Goal: Task Accomplishment & Management: Manage account settings

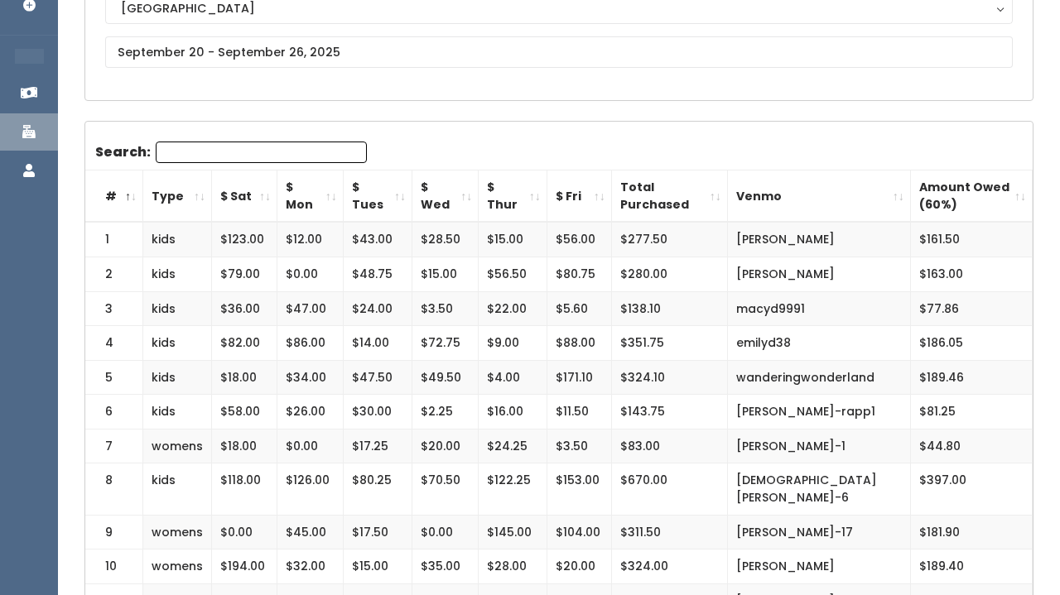
scroll to position [205, 0]
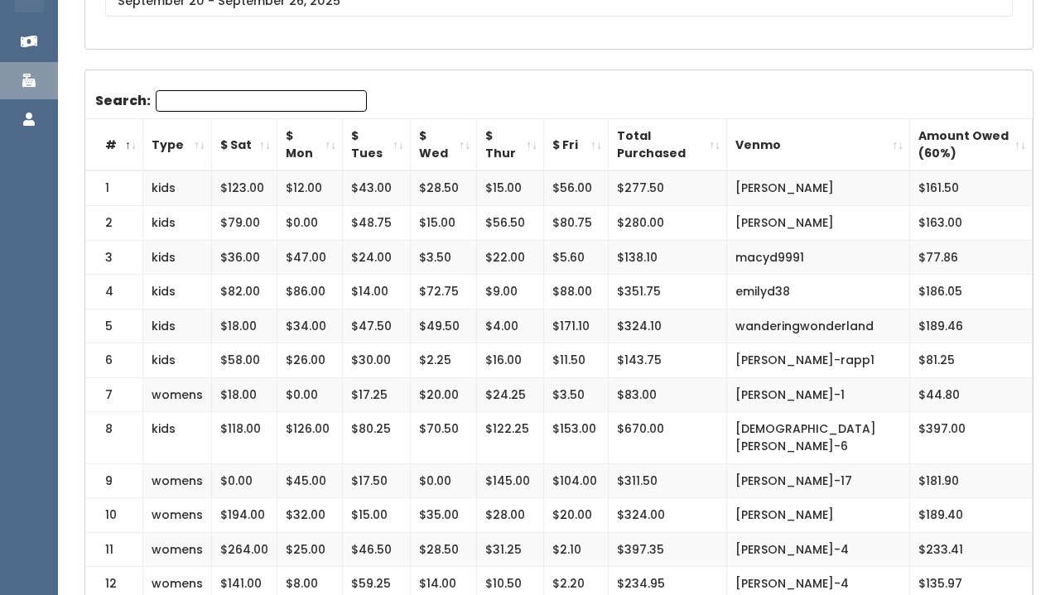
scroll to position [258, 0]
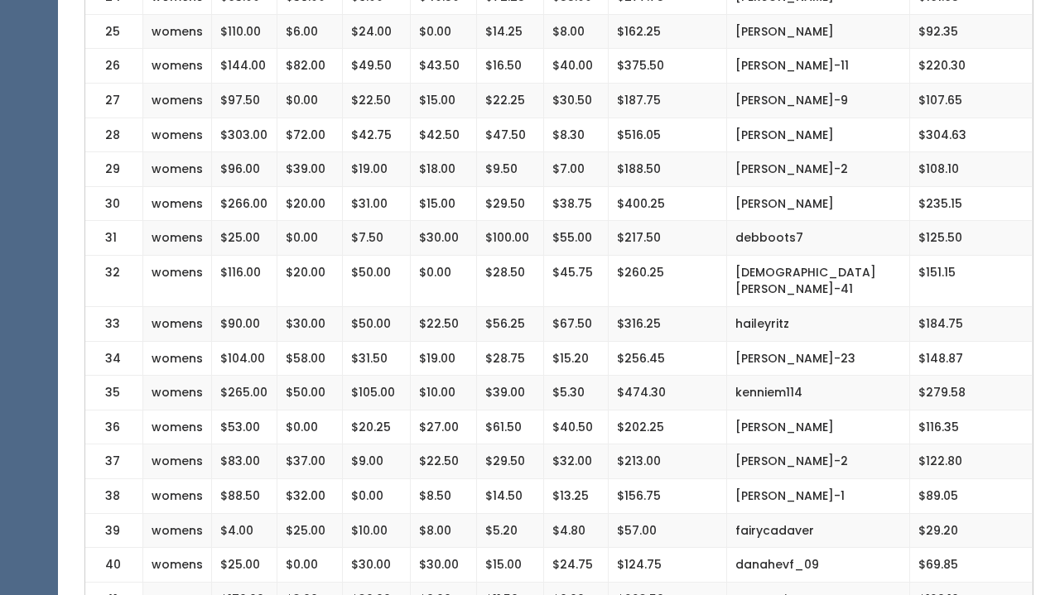
scroll to position [1263, 0]
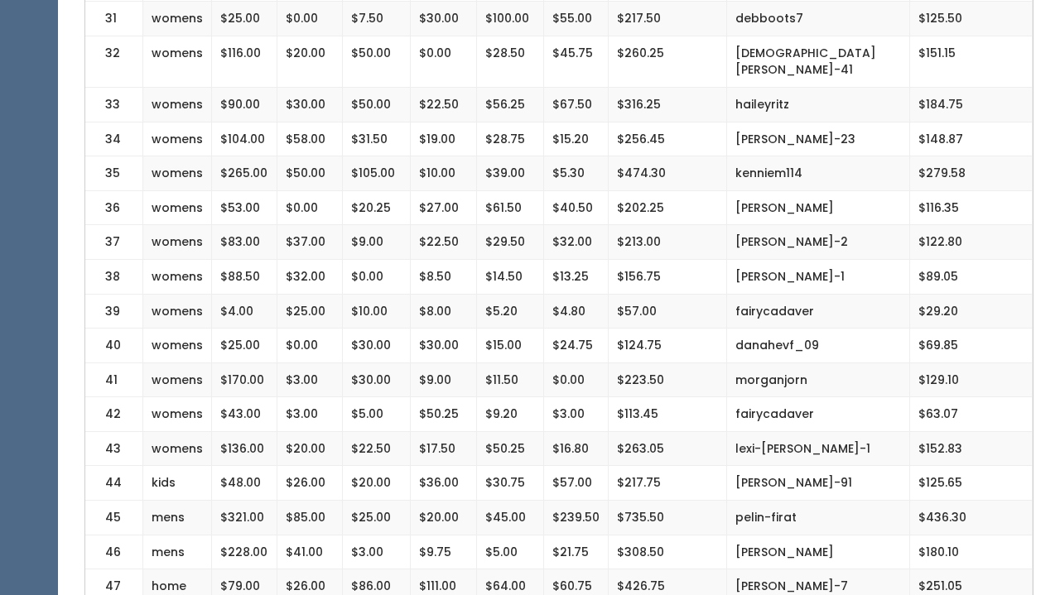
scroll to position [1390, 0]
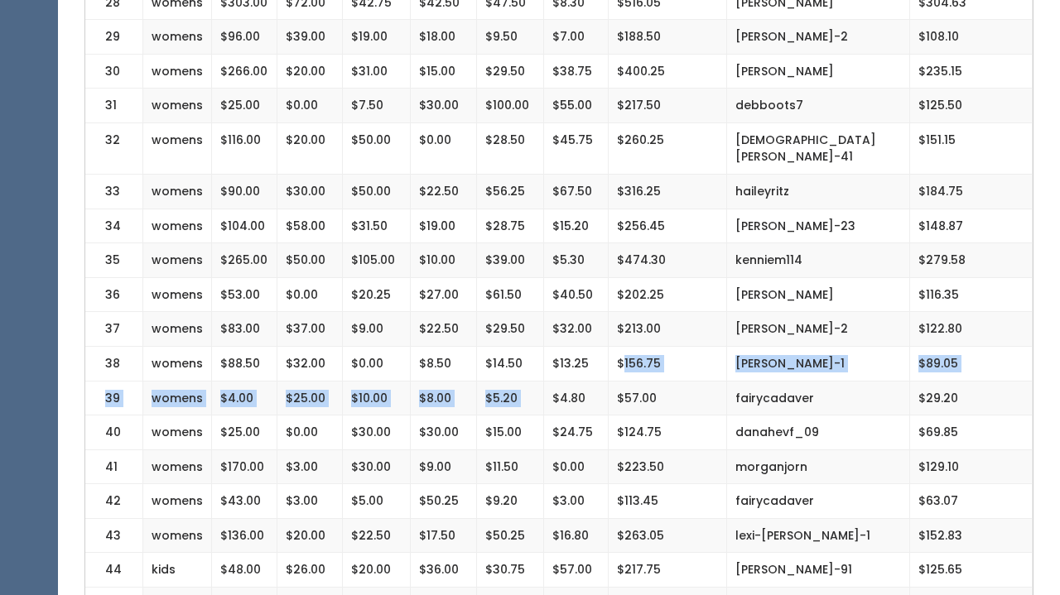
drag, startPoint x: 582, startPoint y: 333, endPoint x: 621, endPoint y: 305, distance: 48.0
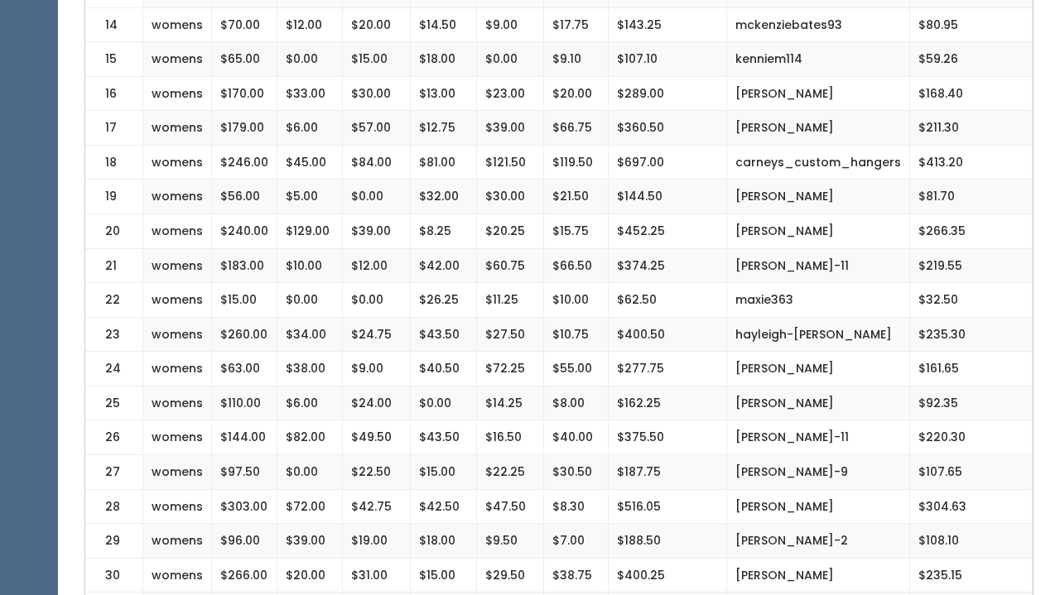
scroll to position [553, 0]
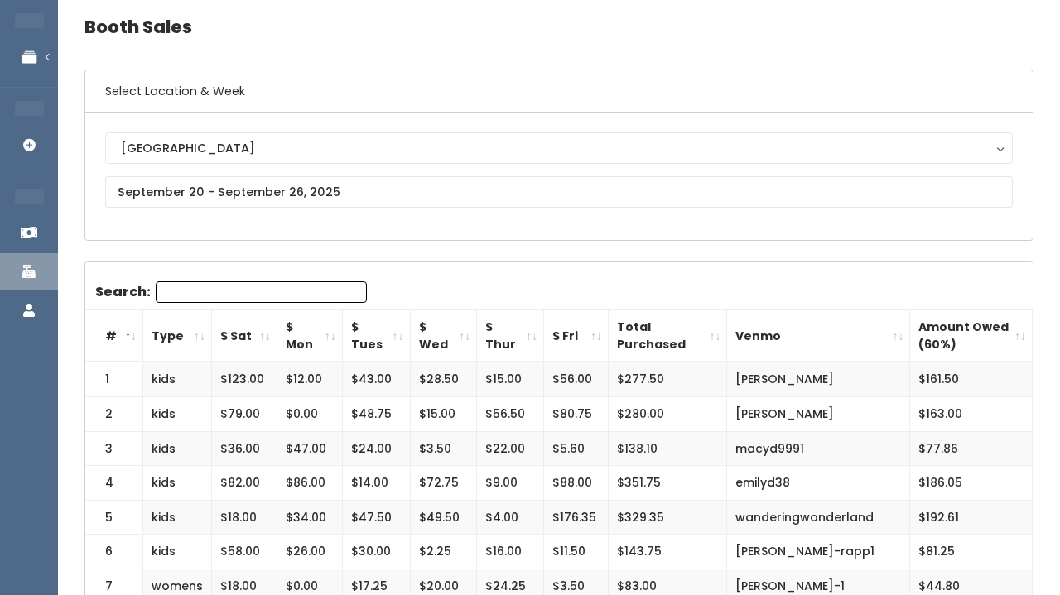
scroll to position [65, 0]
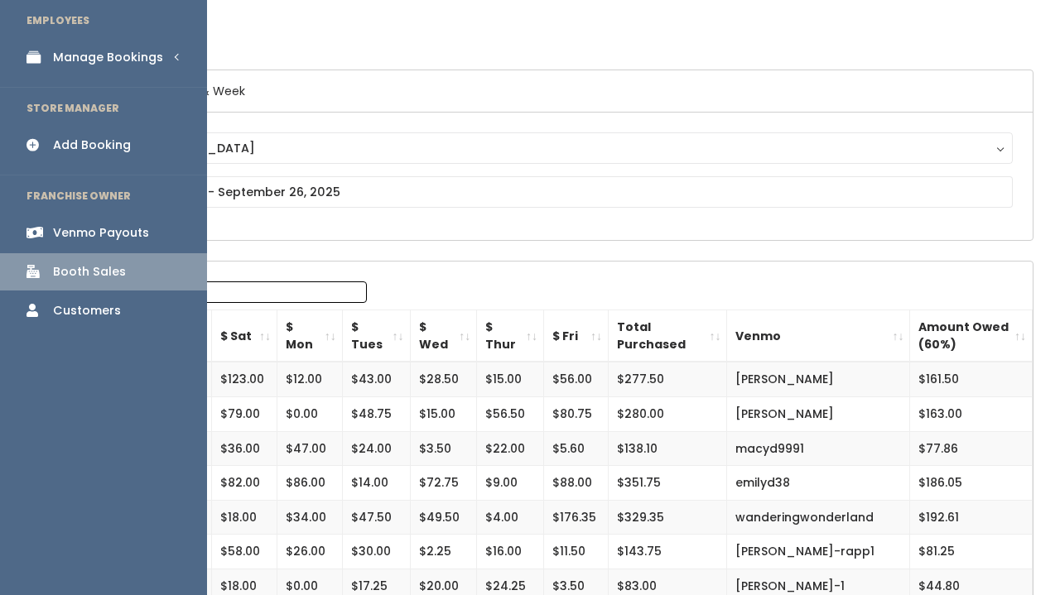
click at [56, 229] on div "Venmo Payouts" at bounding box center [101, 232] width 96 height 17
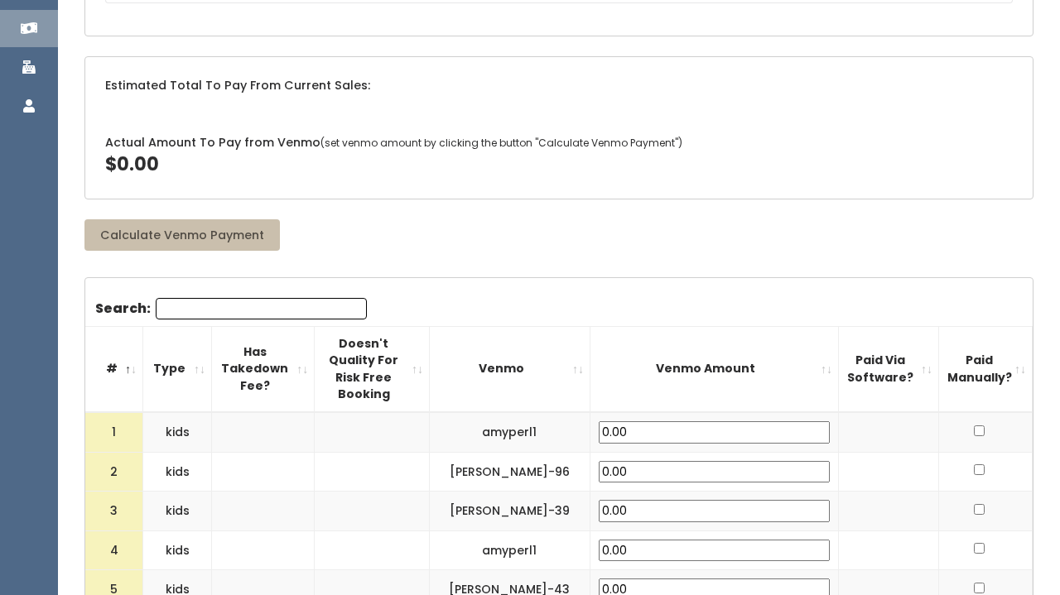
scroll to position [270, 0]
click at [383, 168] on div "Actual Amount To Pay from Venmo (set venmo amount by clicking the button "Calcu…" at bounding box center [558, 156] width 947 height 84
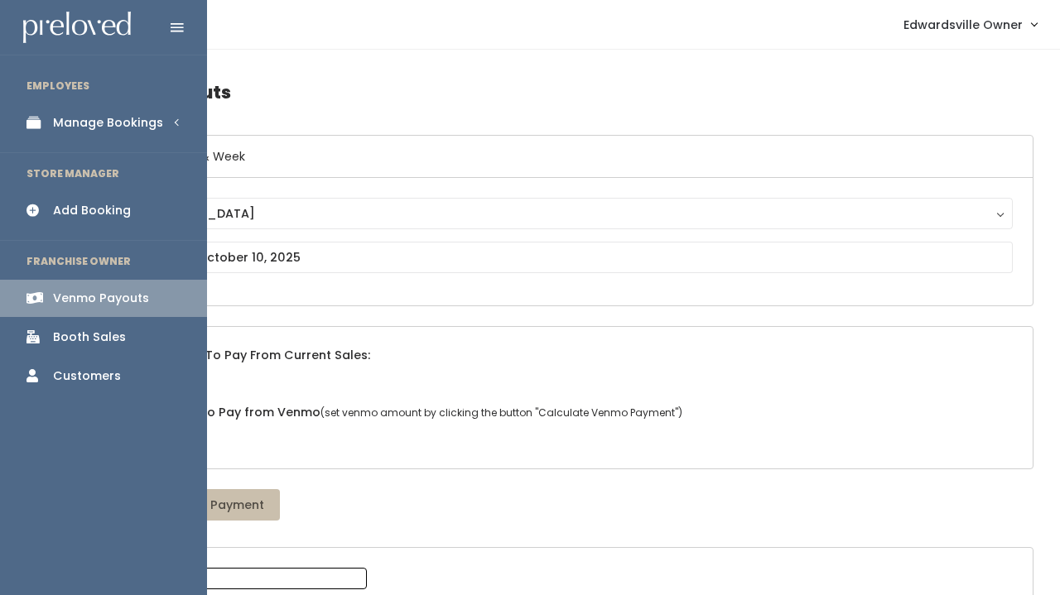
scroll to position [0, 0]
click at [105, 117] on div "Manage Bookings" at bounding box center [108, 122] width 110 height 17
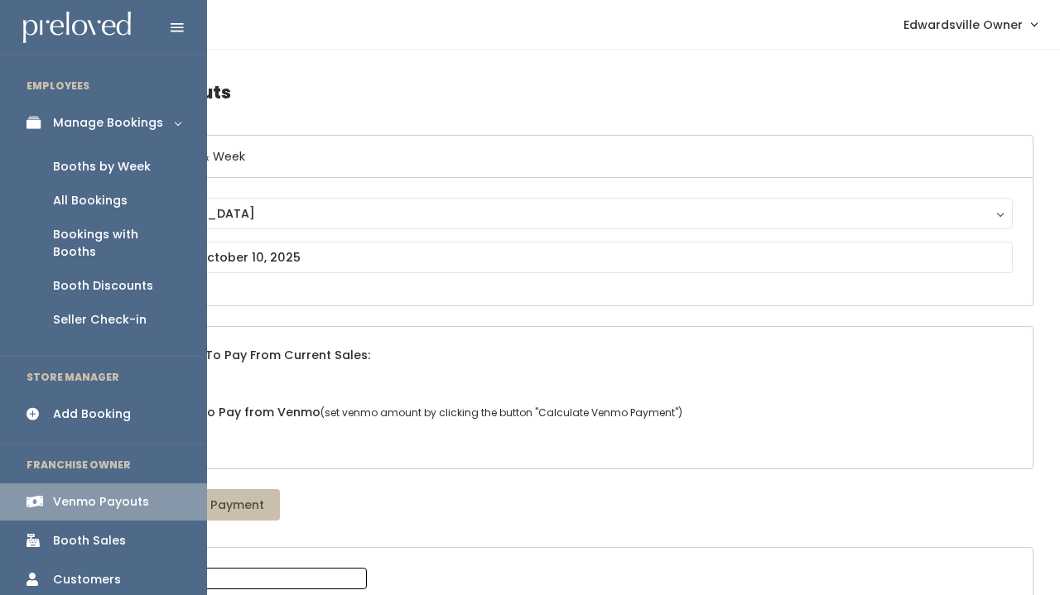
click at [110, 193] on div "All Bookings" at bounding box center [90, 200] width 75 height 17
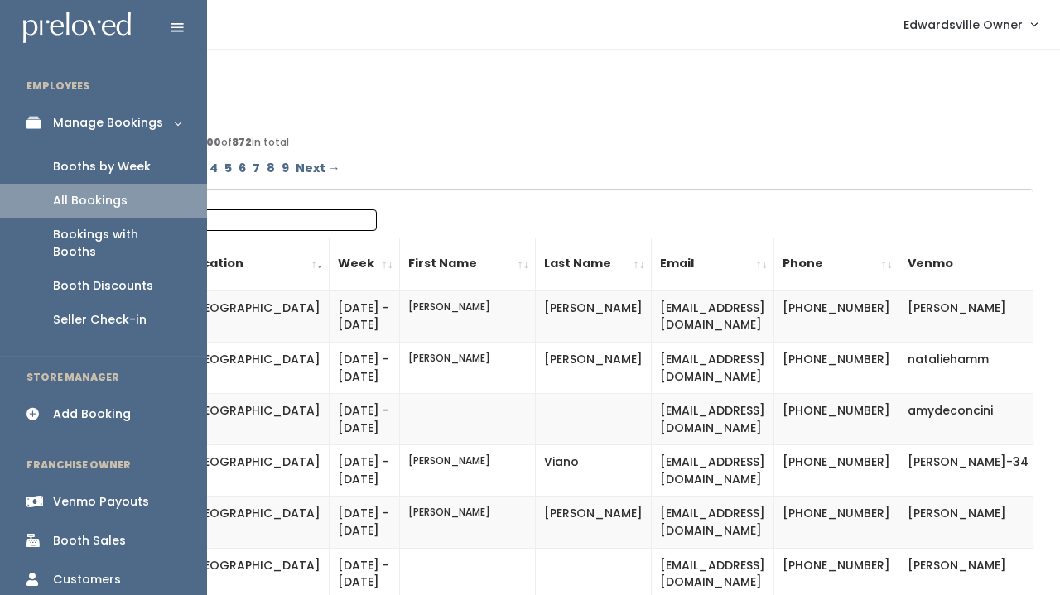
click at [90, 158] on div "Booths by Week" at bounding box center [102, 166] width 98 height 17
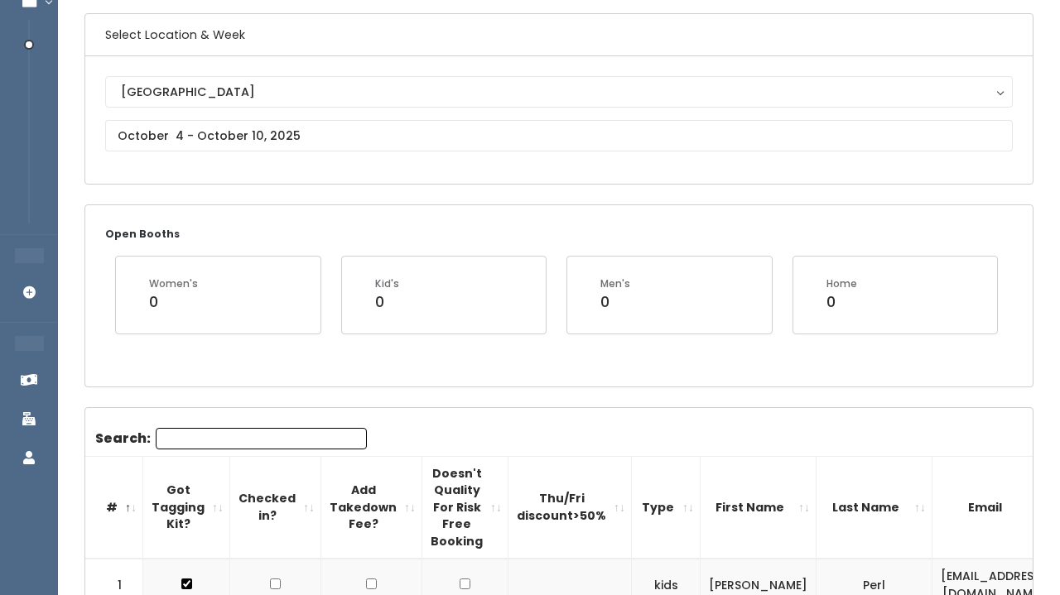
scroll to position [128, 0]
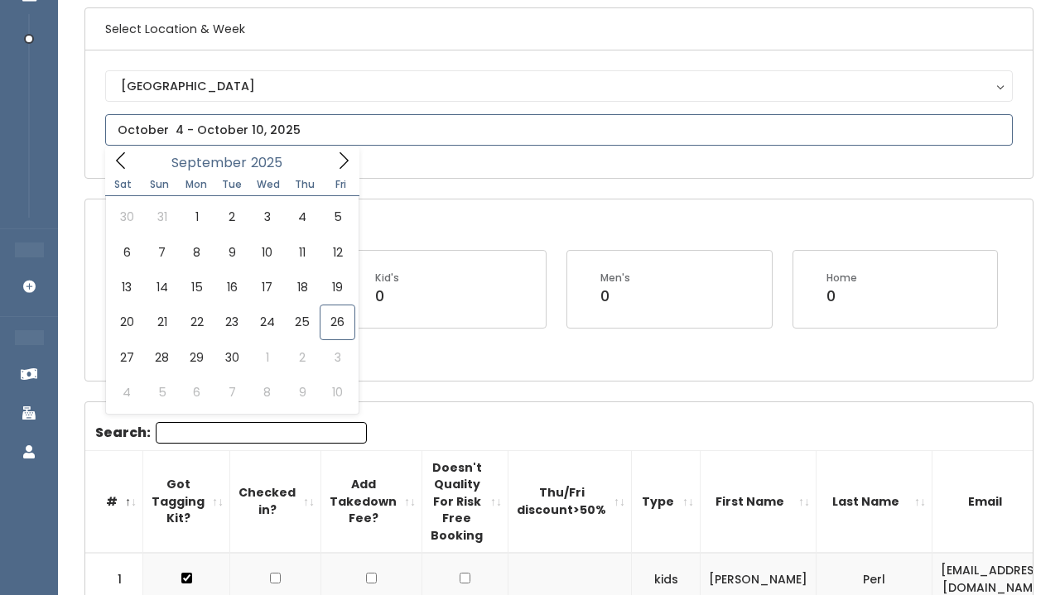
click at [212, 121] on input "text" at bounding box center [559, 129] width 908 height 31
type input "September 27 to October 3"
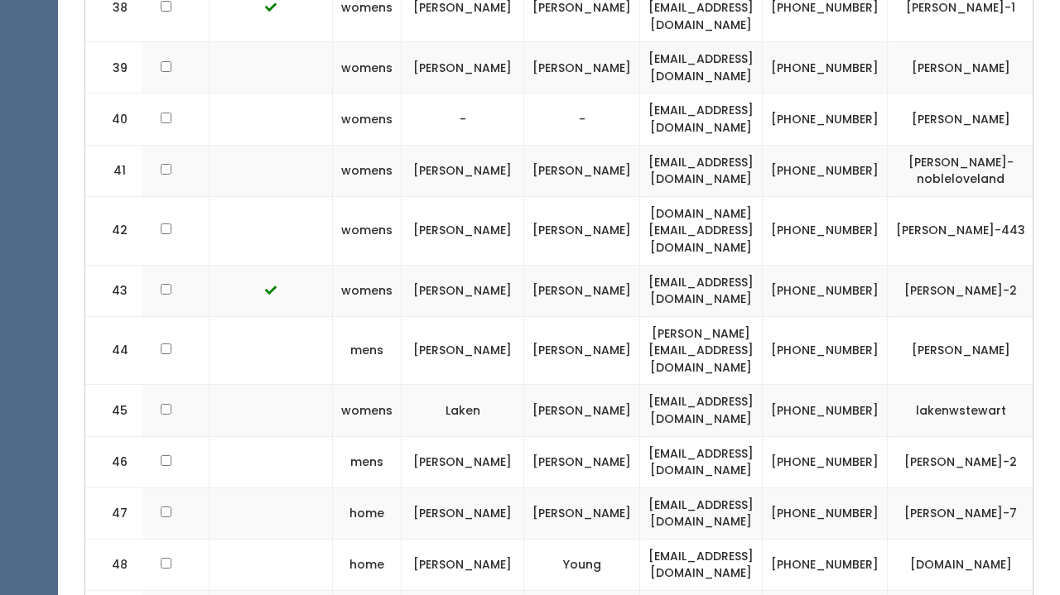
scroll to position [2775, 0]
click at [763, 195] on td "[DOMAIN_NAME][EMAIL_ADDRESS][DOMAIN_NAME]" at bounding box center [701, 229] width 123 height 69
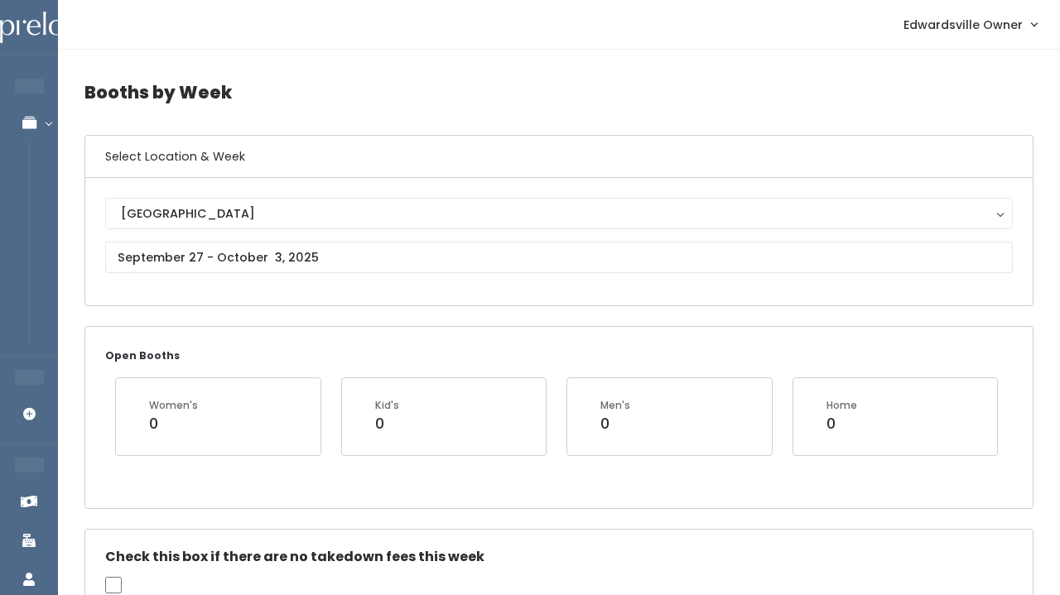
scroll to position [0, 0]
click at [737, 2] on nav "Edwardsville Owner My bookings Account settings Logout" at bounding box center [559, 25] width 1002 height 50
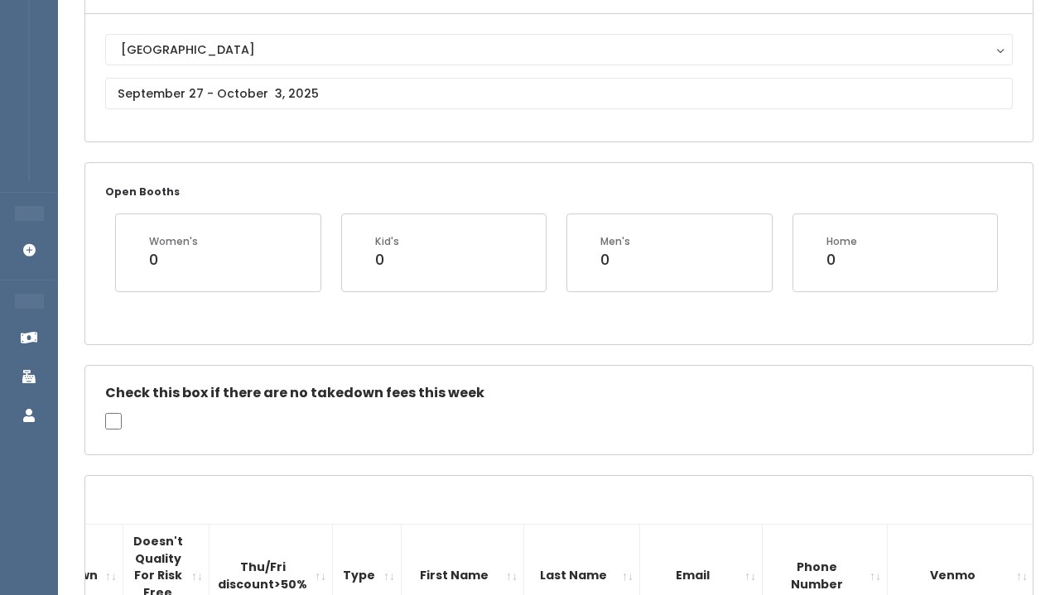
scroll to position [167, 0]
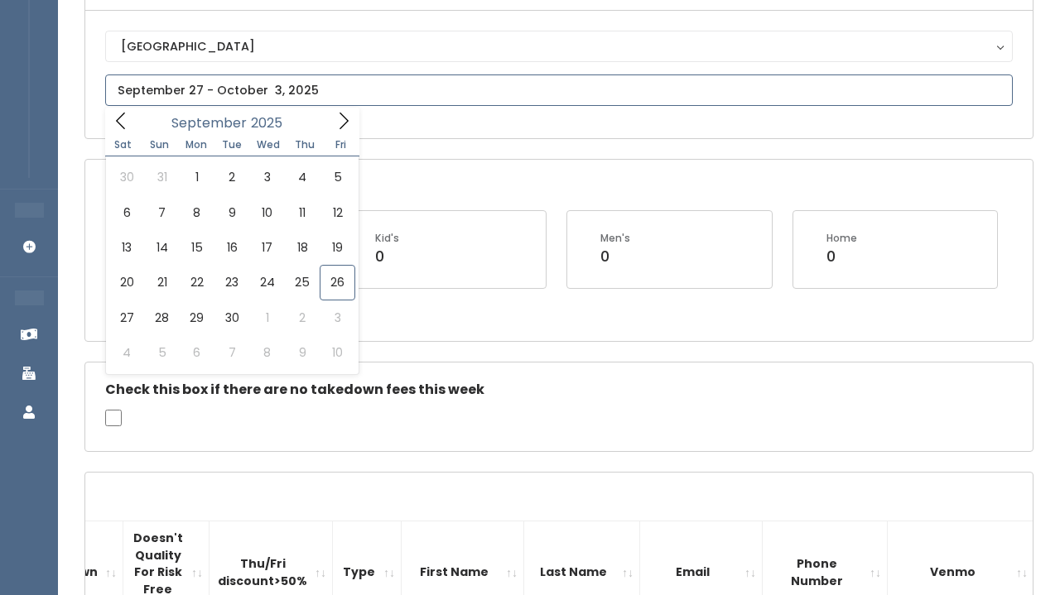
click at [455, 80] on input "text" at bounding box center [559, 90] width 908 height 31
type input "September 20 to September 26"
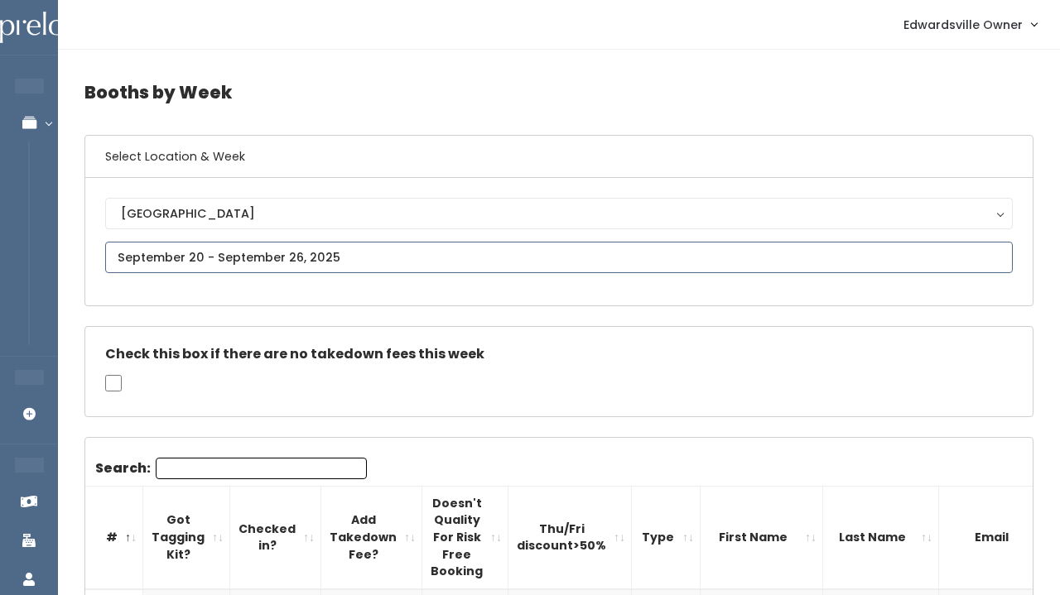
click at [341, 247] on input "text" at bounding box center [559, 257] width 908 height 31
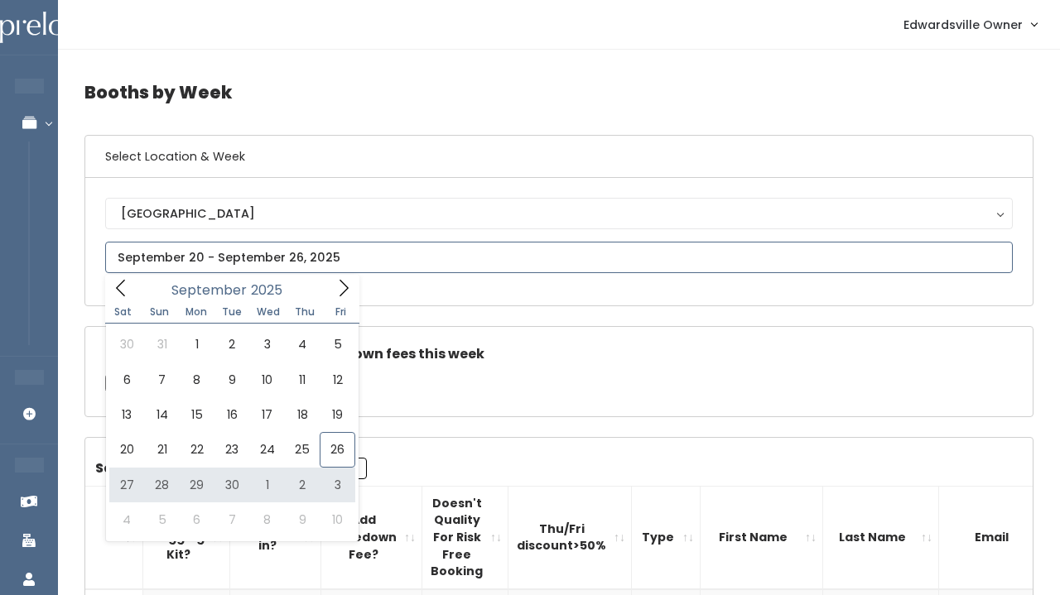
type input "September 27 to October 3"
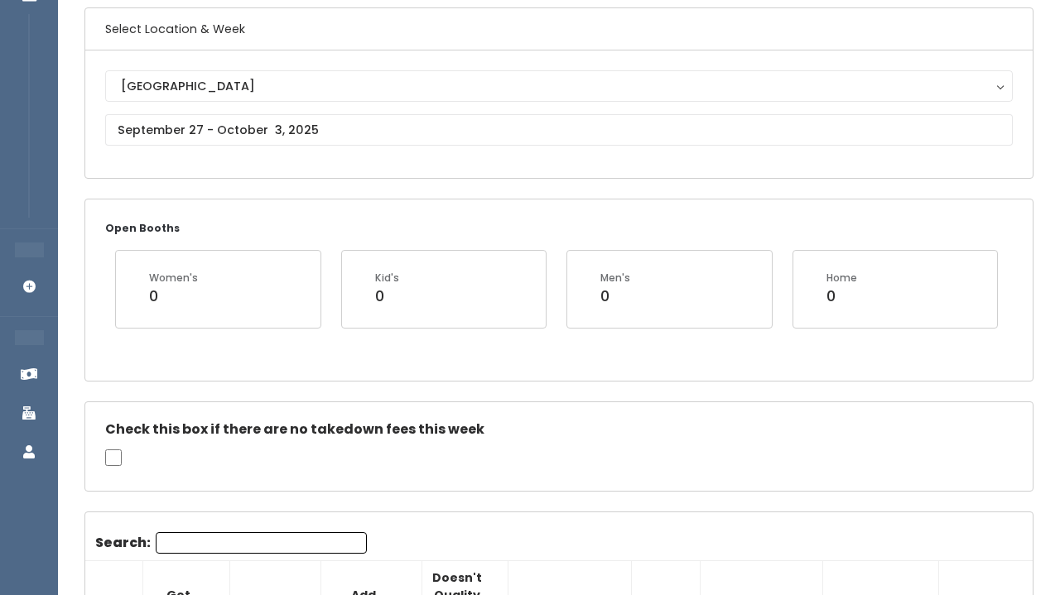
scroll to position [141, 0]
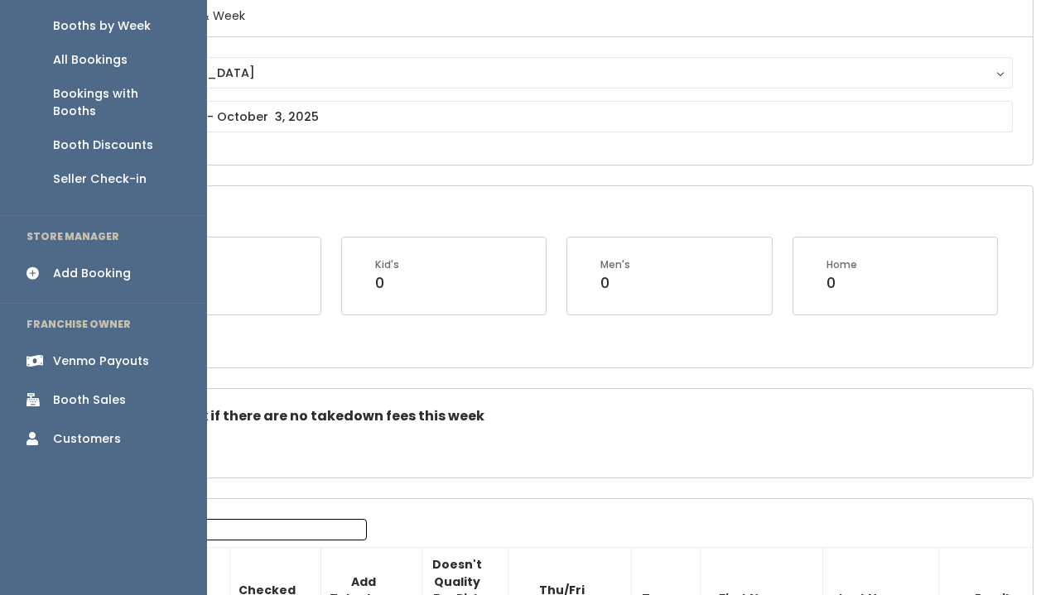
click at [121, 353] on div "Venmo Payouts" at bounding box center [101, 361] width 96 height 17
click at [123, 353] on div "Venmo Payouts" at bounding box center [101, 361] width 96 height 17
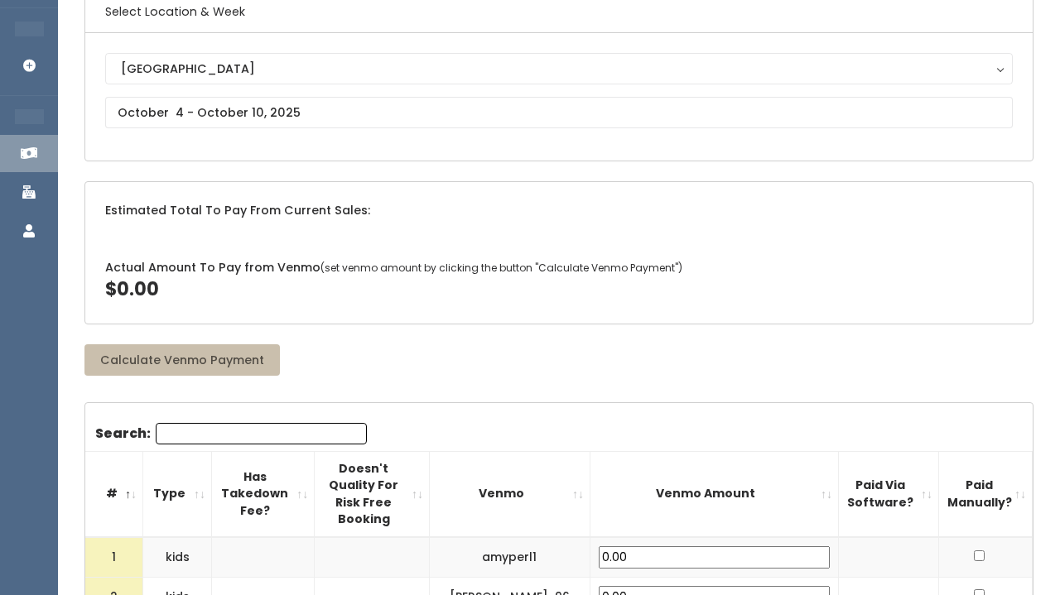
scroll to position [2, 0]
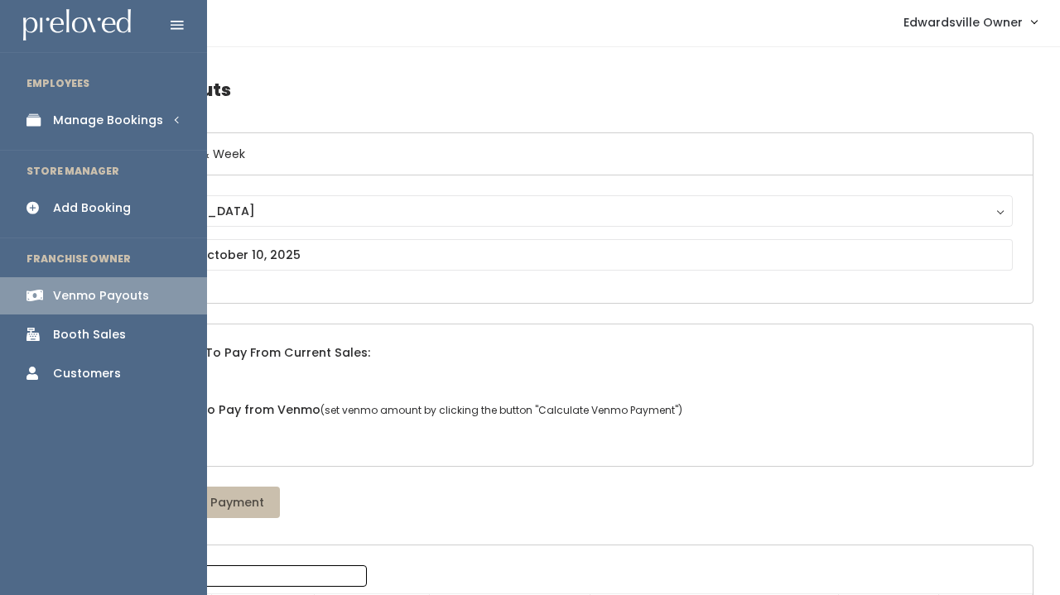
click at [83, 118] on div "Manage Bookings" at bounding box center [108, 120] width 110 height 17
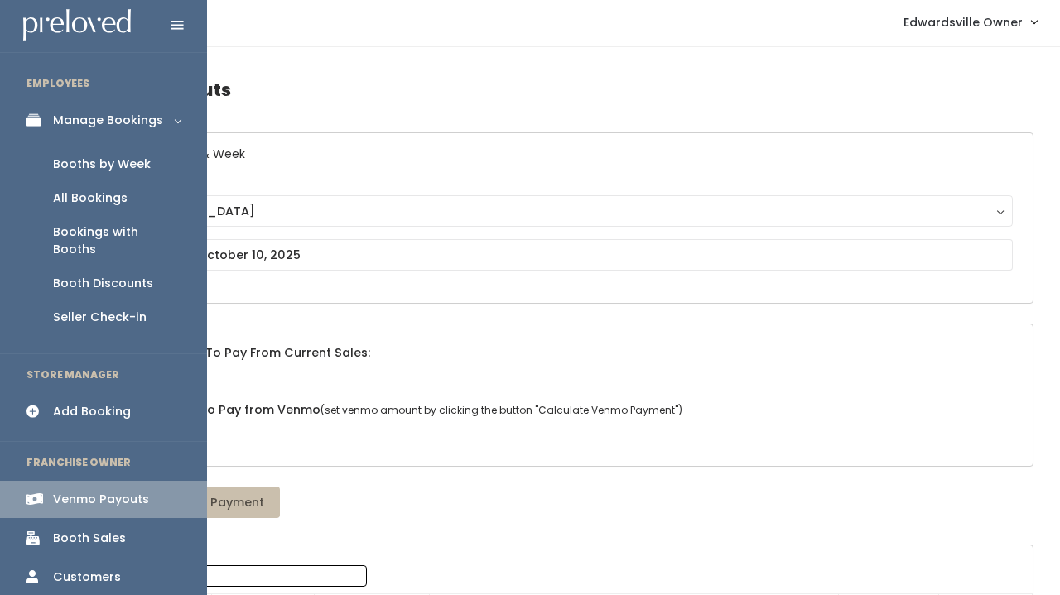
click at [112, 167] on div "Booths by Week" at bounding box center [102, 164] width 98 height 17
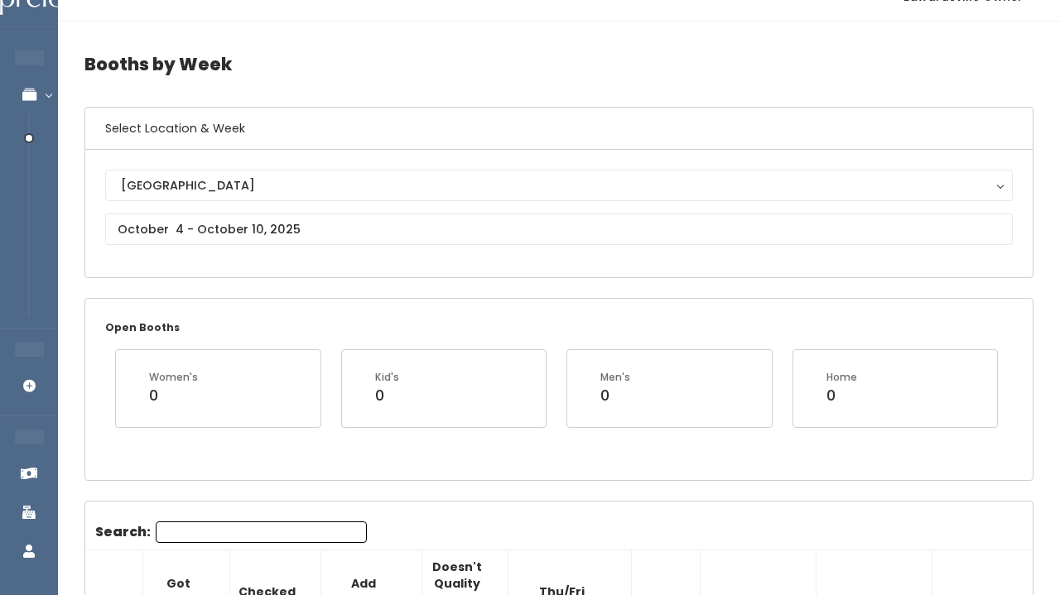
scroll to position [30, 0]
click at [174, 240] on input "text" at bounding box center [559, 227] width 908 height 31
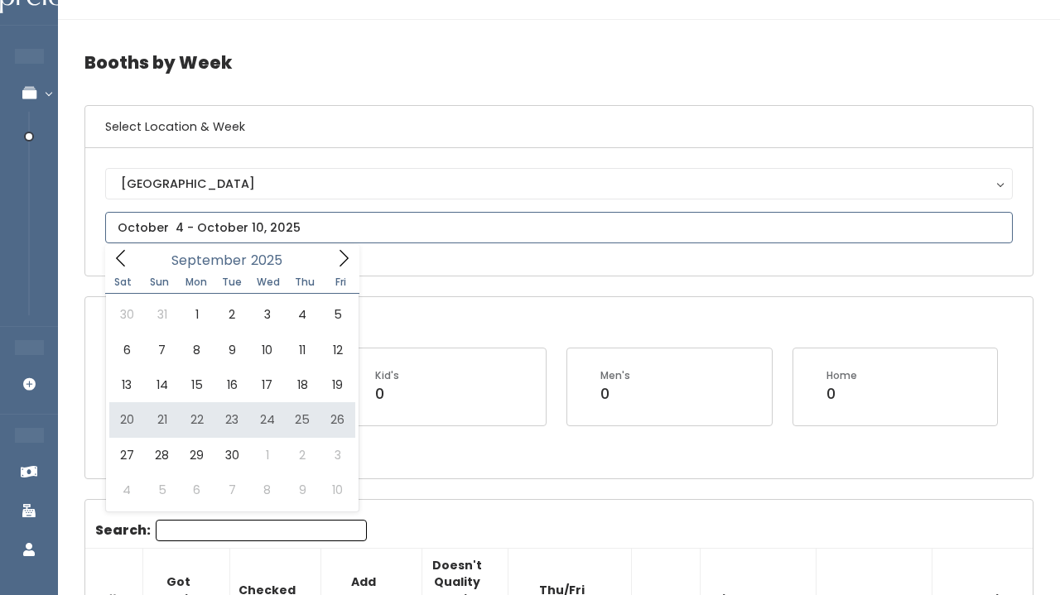
type input "[DATE] to [DATE]"
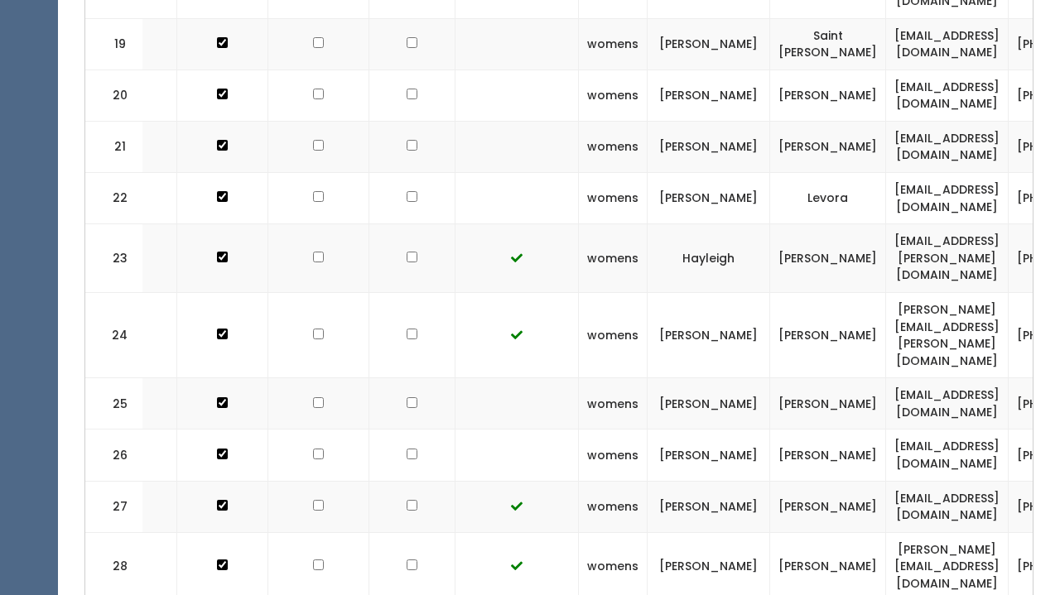
scroll to position [0, 33]
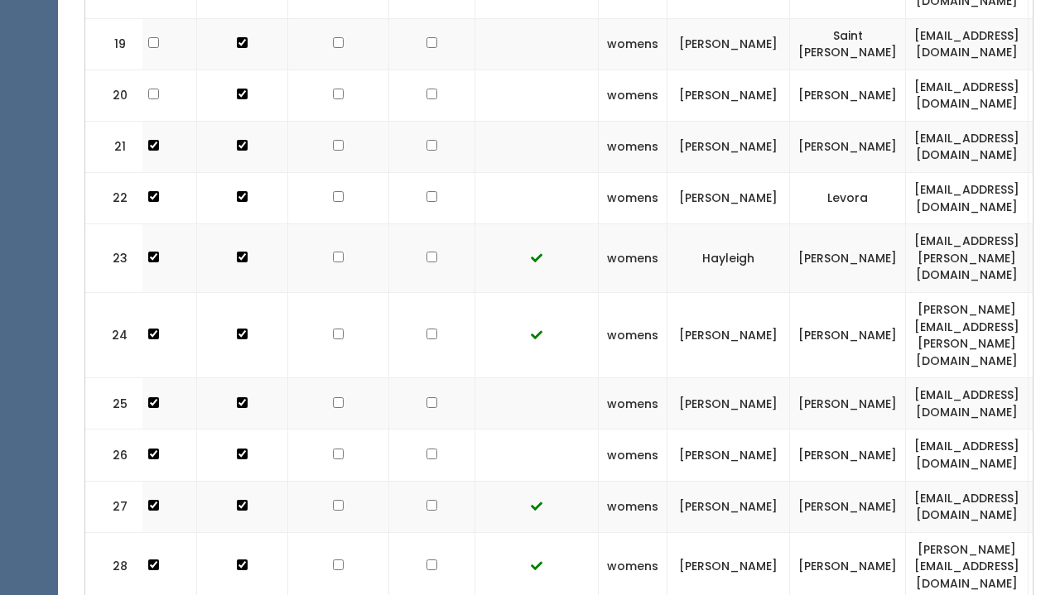
click at [333, 329] on input "checkbox" at bounding box center [338, 334] width 11 height 11
checkbox input "true"
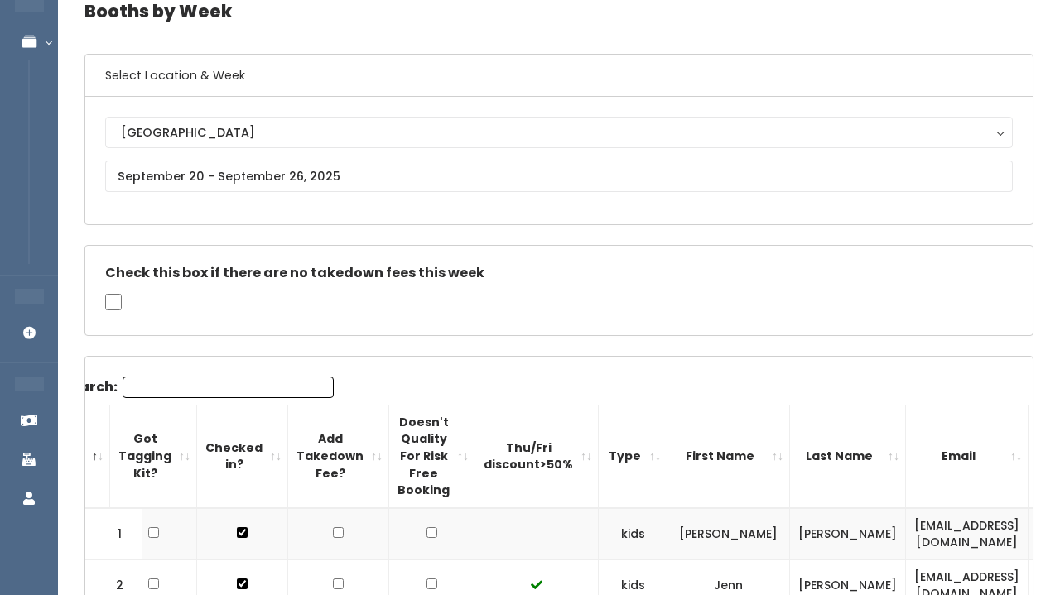
scroll to position [81, 0]
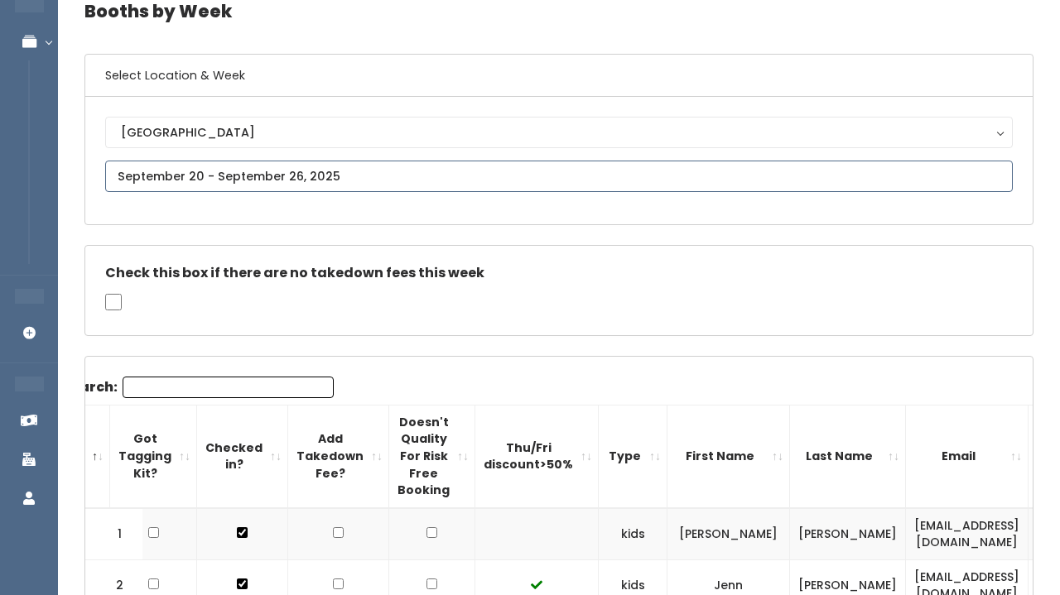
click at [308, 169] on input "text" at bounding box center [559, 176] width 908 height 31
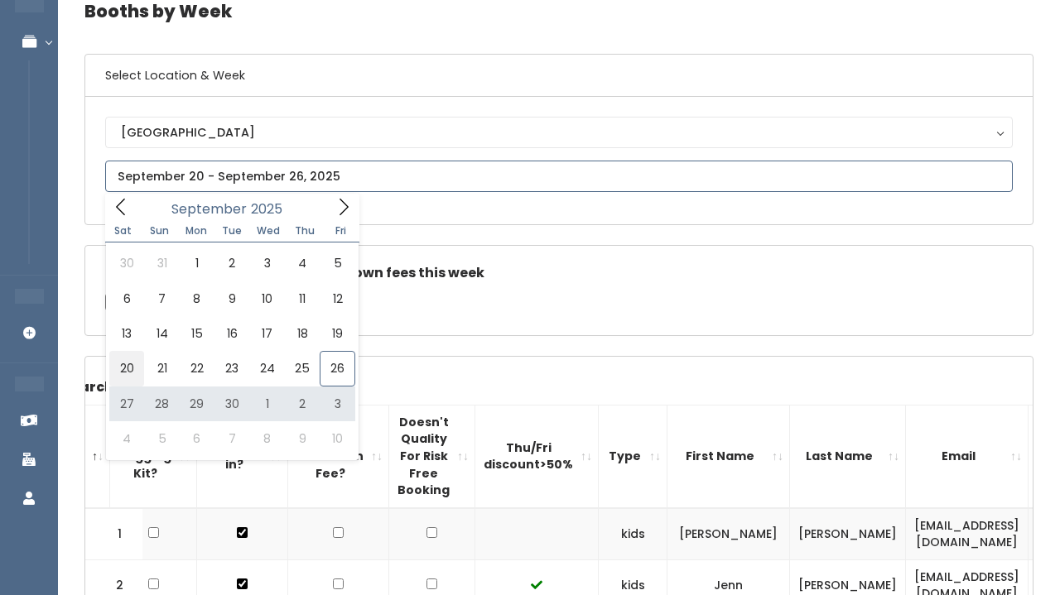
type input "September 20 to September 26"
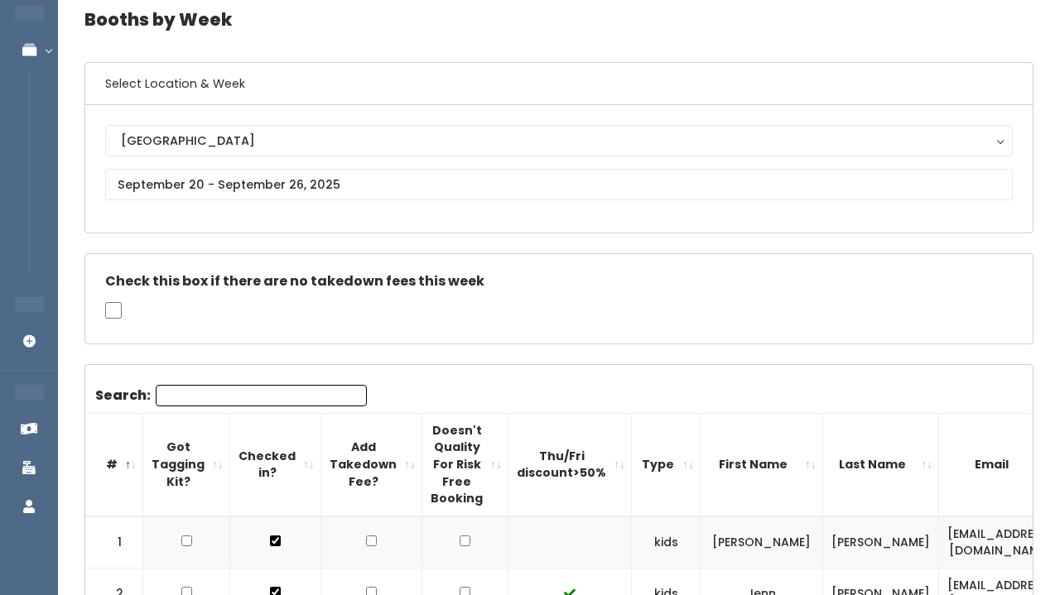
scroll to position [86, 0]
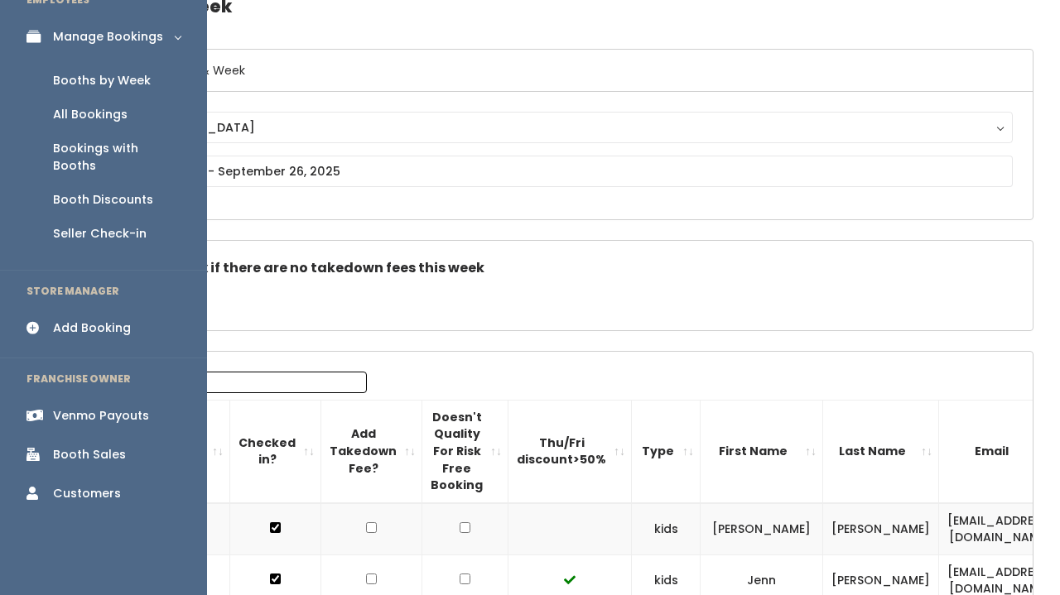
click at [80, 407] on div "Venmo Payouts" at bounding box center [101, 415] width 96 height 17
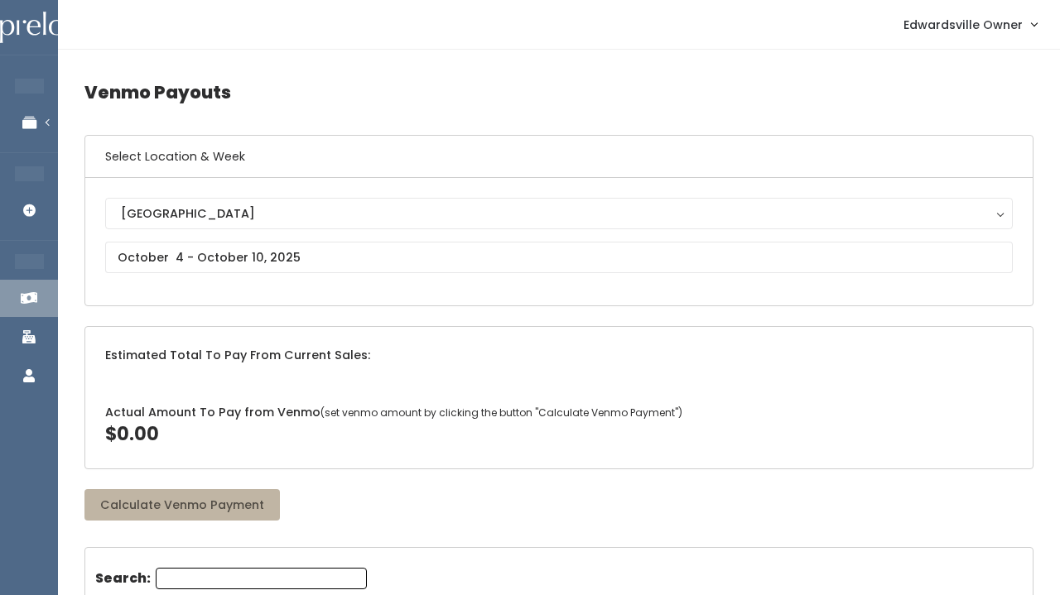
click at [228, 504] on button "Calculate Venmo Payment" at bounding box center [181, 504] width 195 height 31
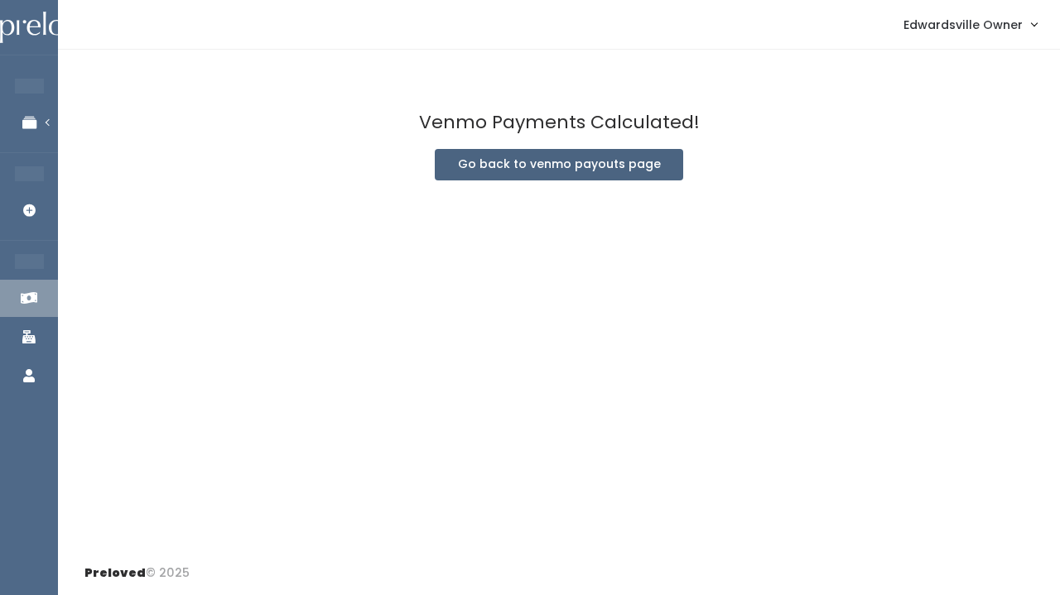
click at [485, 166] on button "Go back to venmo payouts page" at bounding box center [559, 164] width 248 height 31
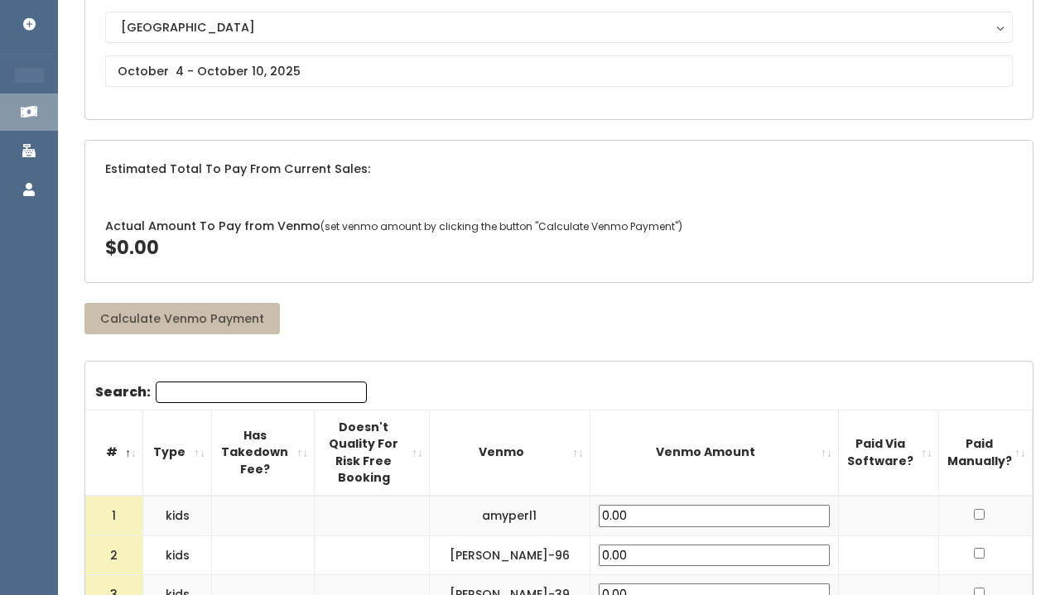
scroll to position [186, 0]
click at [267, 62] on input "text" at bounding box center [559, 70] width 908 height 31
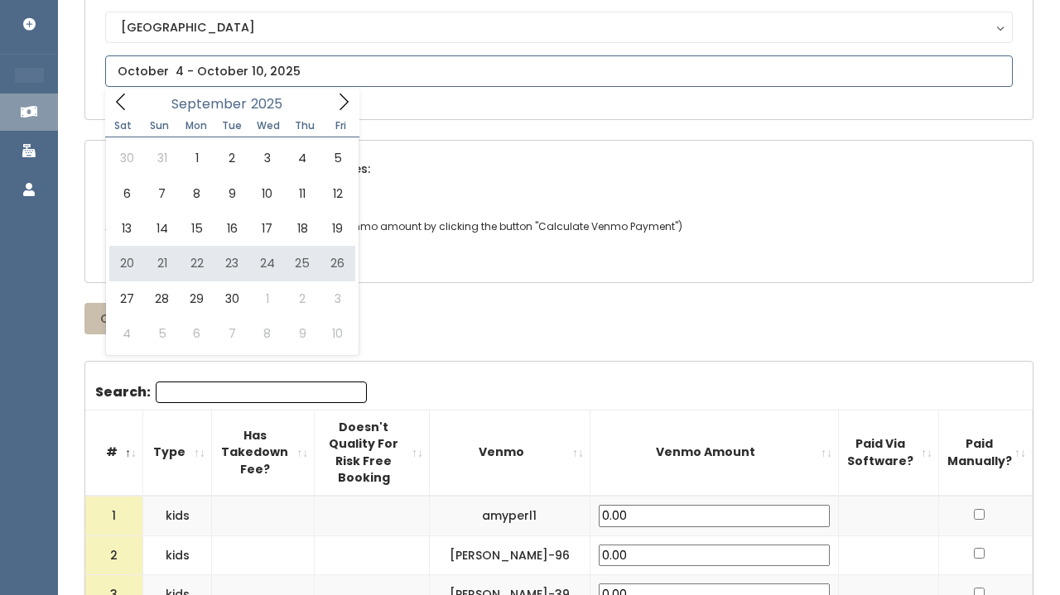
type input "September 20 to September 26"
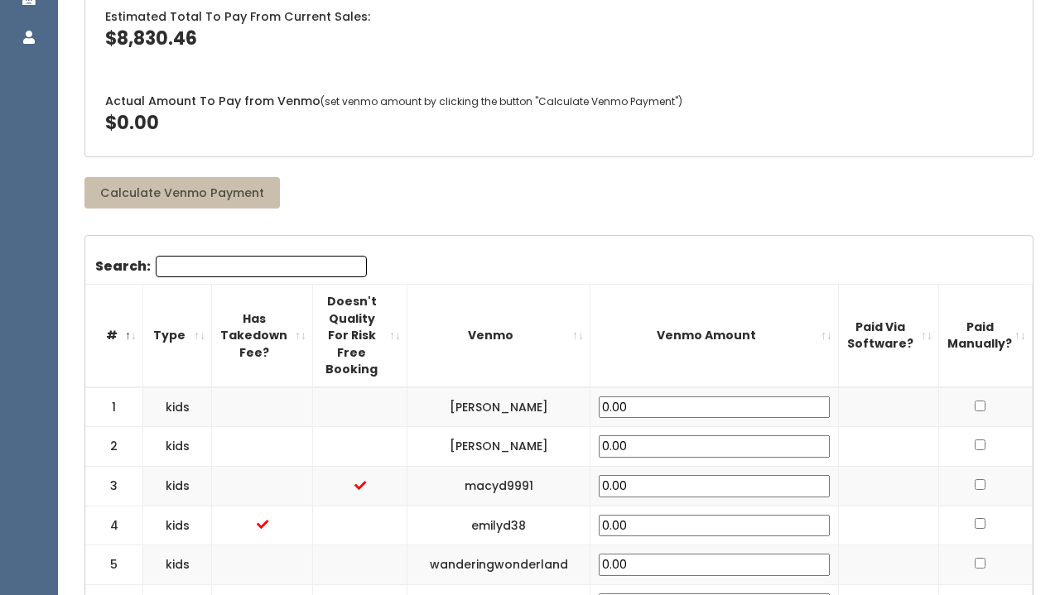
scroll to position [345, 0]
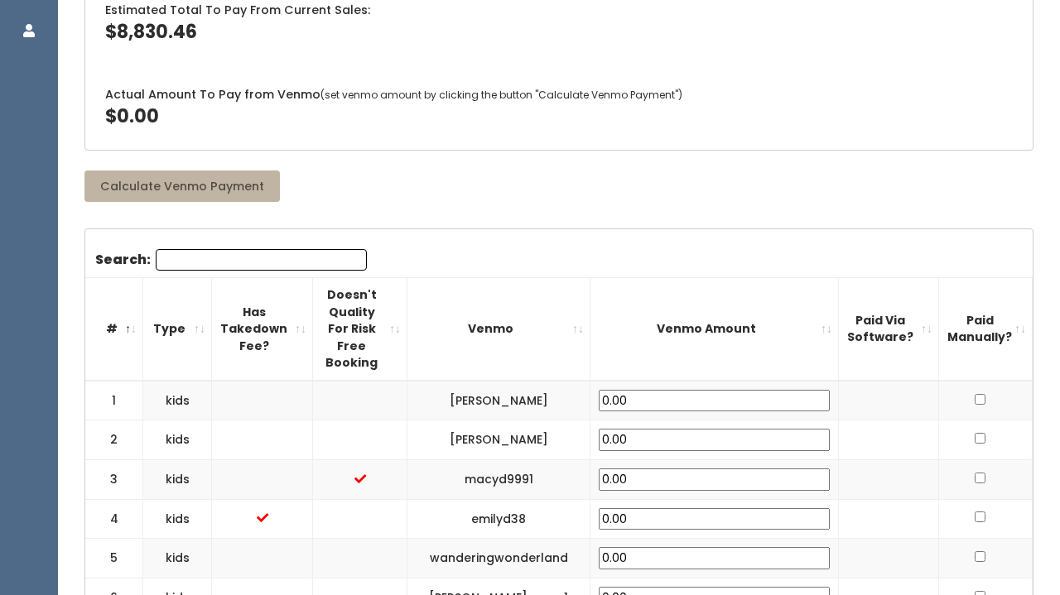
click at [214, 189] on button "Calculate Venmo Payment" at bounding box center [181, 186] width 195 height 31
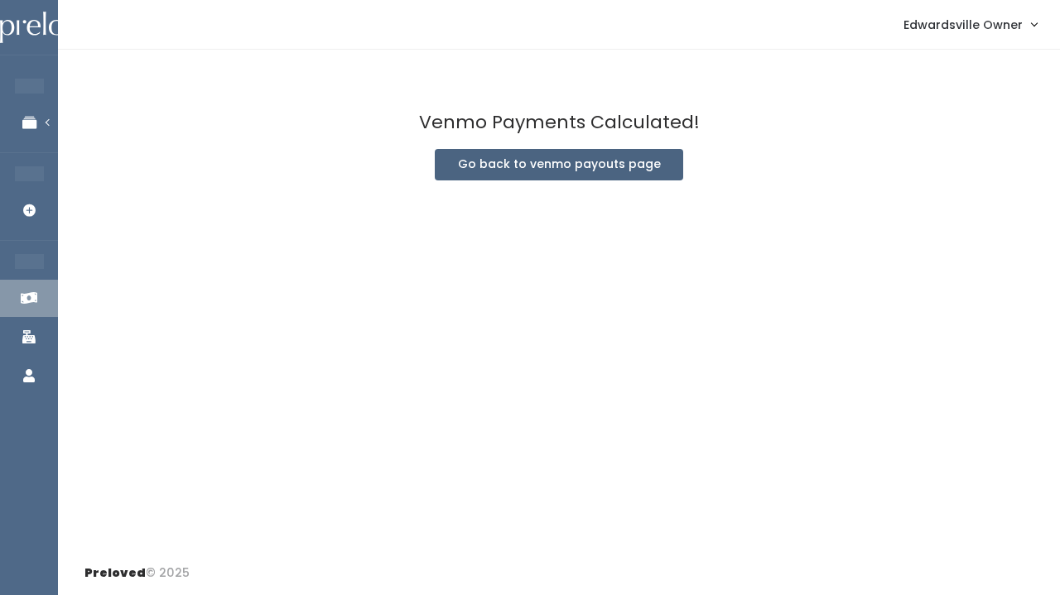
click at [537, 174] on button "Go back to venmo payouts page" at bounding box center [559, 164] width 248 height 31
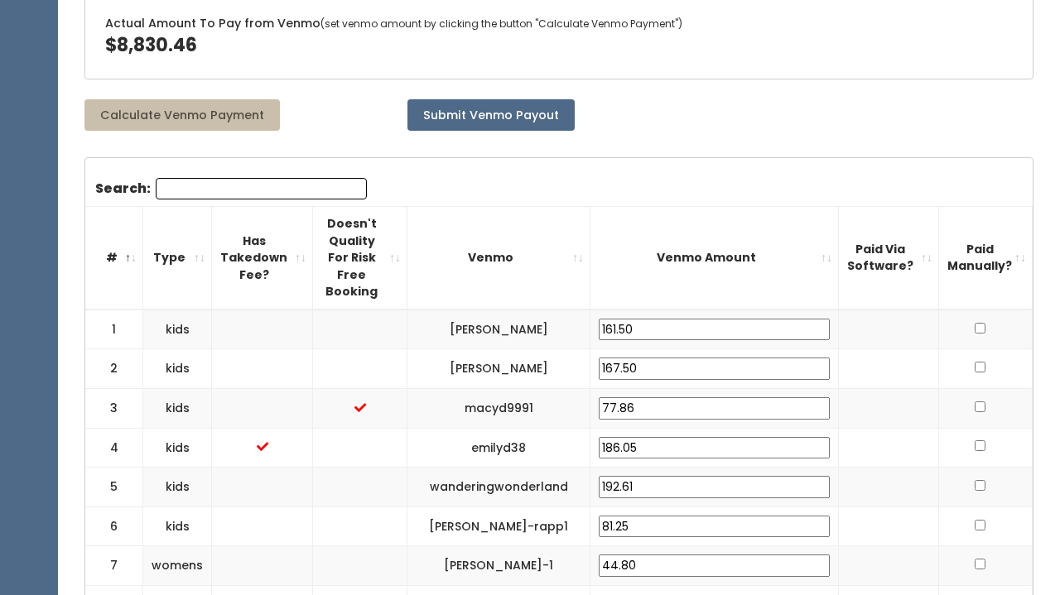
scroll to position [432, 0]
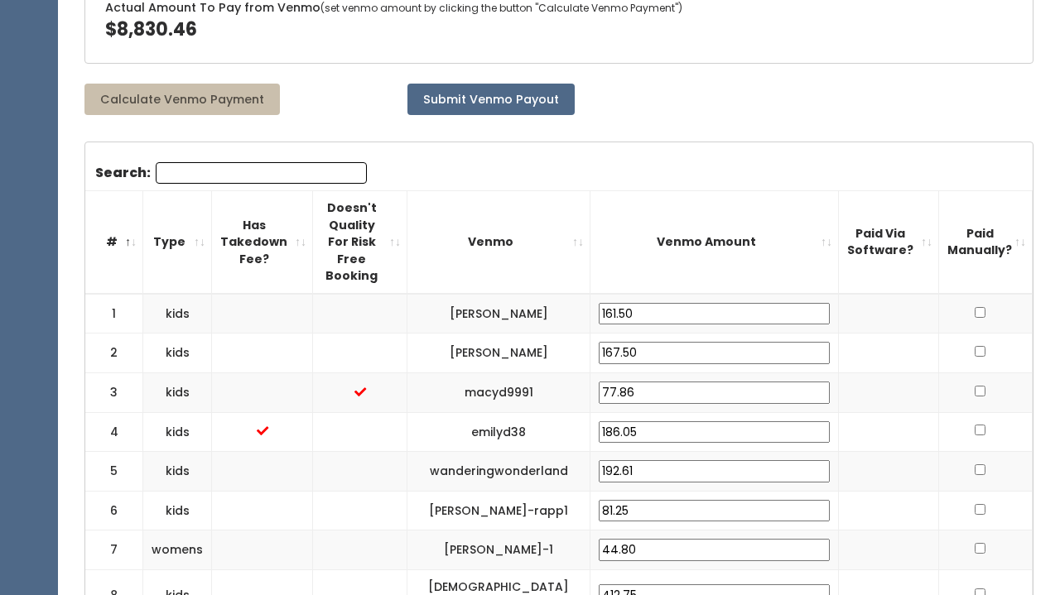
click at [785, 303] on input "161.50" at bounding box center [714, 314] width 231 height 22
click at [868, 294] on td at bounding box center [889, 314] width 100 height 40
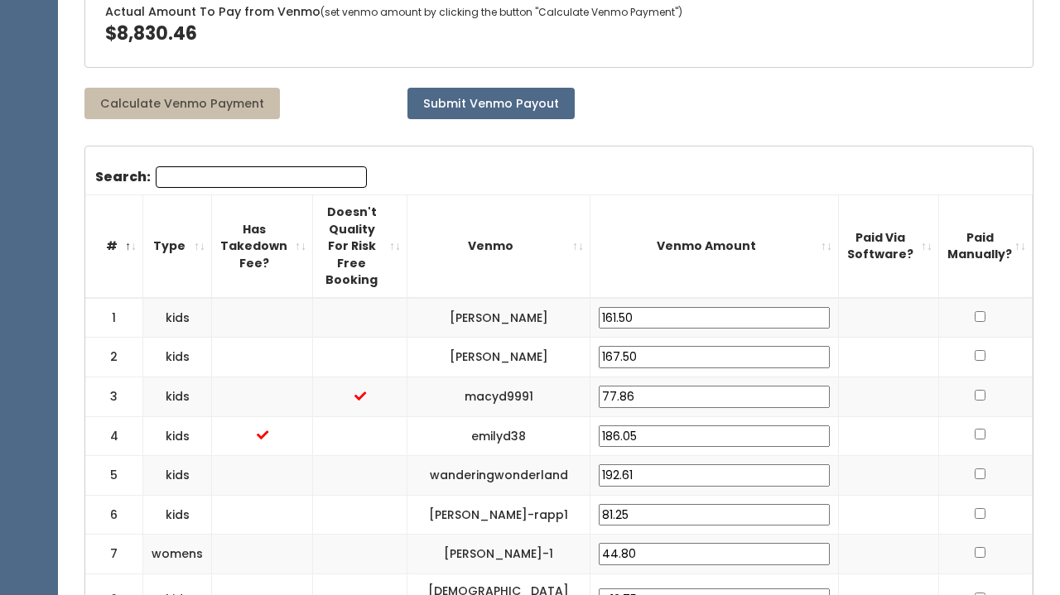
click at [983, 311] on input "checkbox" at bounding box center [980, 316] width 11 height 11
checkbox input "true"
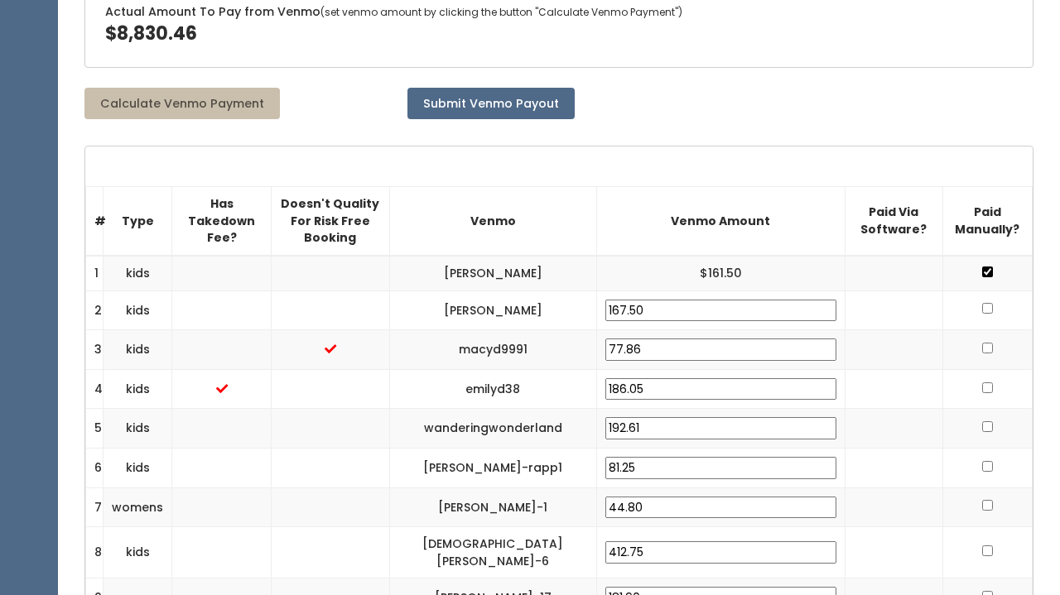
click at [993, 267] on input "checkbox" at bounding box center [987, 272] width 11 height 11
checkbox input "false"
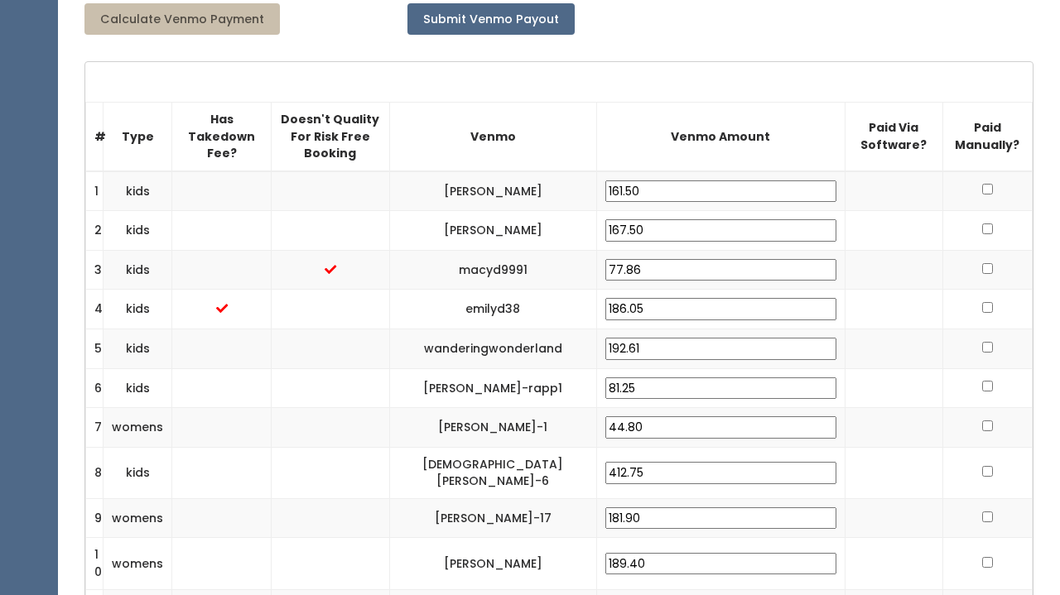
scroll to position [504, 0]
